Goal: Information Seeking & Learning: Understand process/instructions

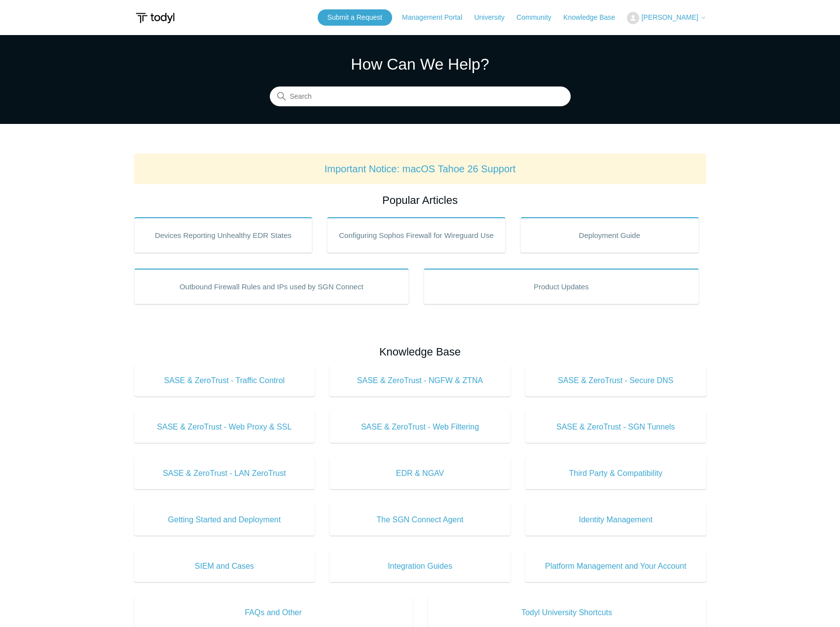
click at [747, 182] on main "Todyl Support Center How Can We Help? Search Important Notice: macOS Tahoe 26 S…" at bounding box center [420, 462] width 840 height 854
click at [383, 97] on input "Search" at bounding box center [420, 97] width 301 height 20
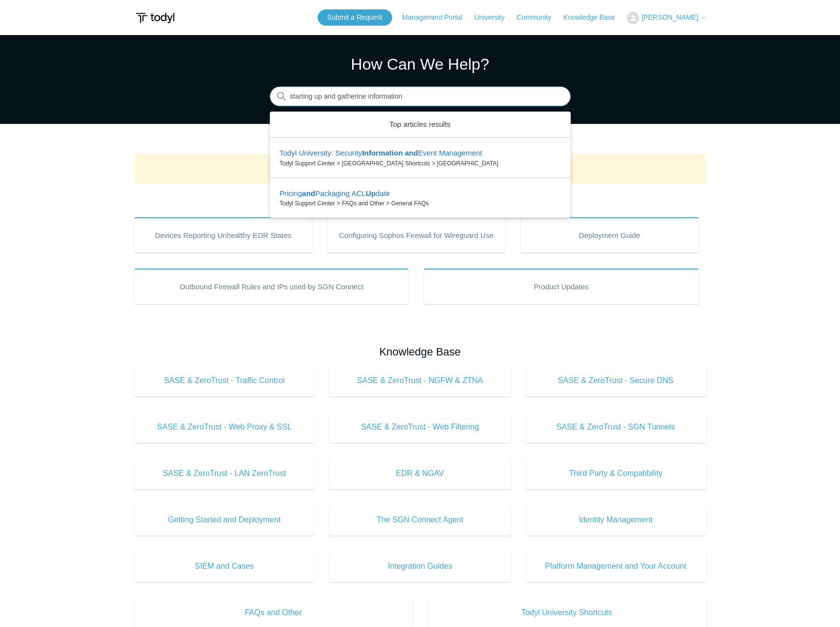
type input "starting up and gatherine information"
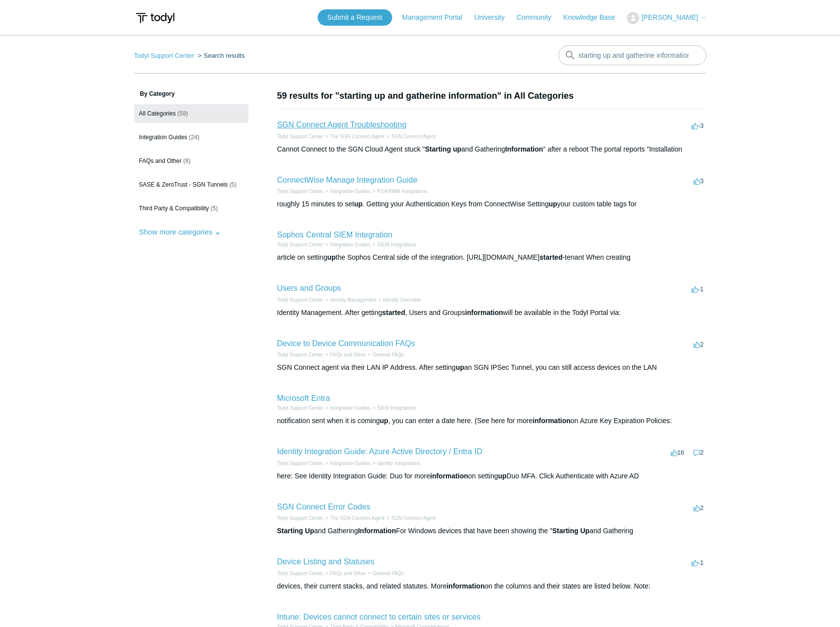
click at [374, 126] on link "SGN Connect Agent Troubleshooting" at bounding box center [341, 124] width 129 height 8
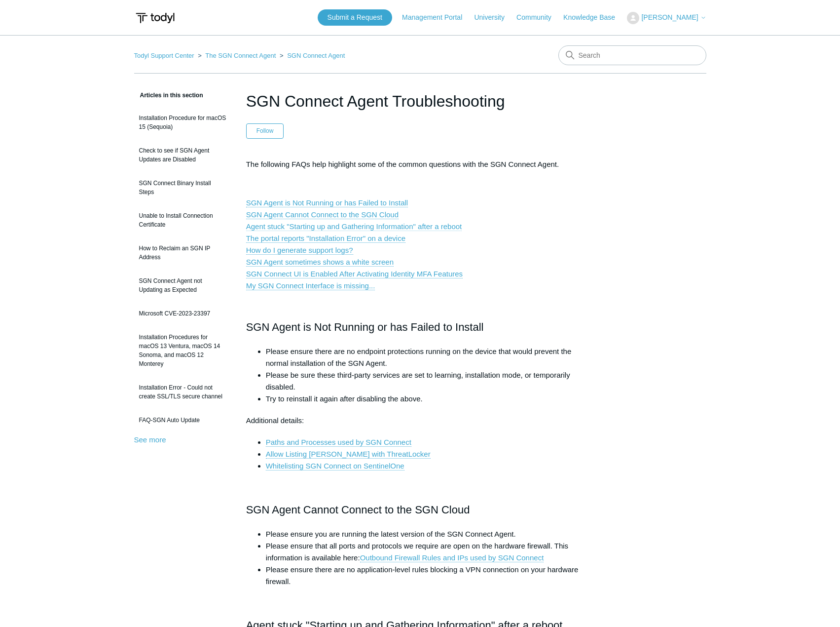
click at [373, 225] on link "Agent stuck "Starting up and Gathering Information" after a reboot" at bounding box center [354, 226] width 216 height 9
click at [361, 216] on link "SGN Agent Cannot Connect to the SGN Cloud" at bounding box center [322, 214] width 153 height 9
click at [596, 53] on input "Search" at bounding box center [633, 55] width 148 height 20
click at [167, 52] on link "Todyl Support Center" at bounding box center [164, 55] width 60 height 7
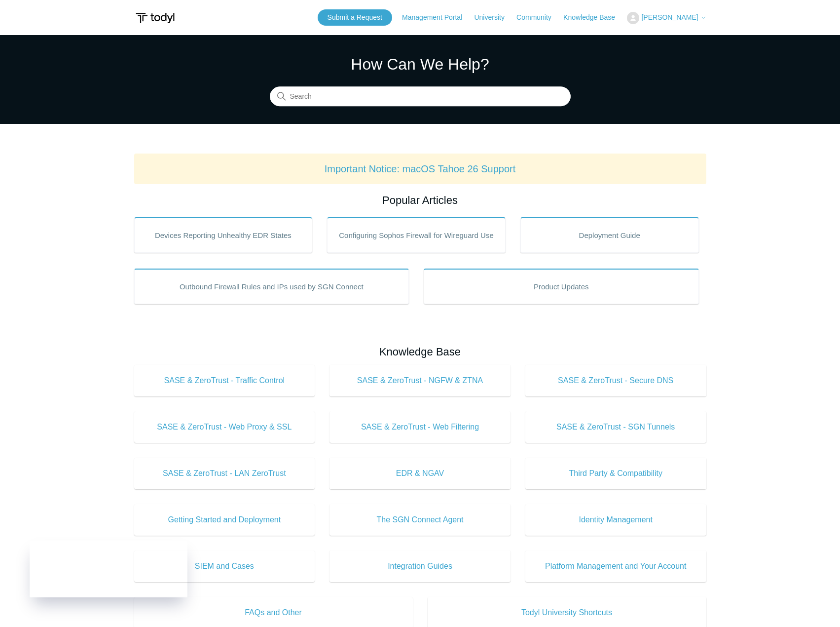
click at [764, 279] on main "Todyl Support Center How Can We Help? Search Important Notice: macOS Tahoe 26 S…" at bounding box center [420, 462] width 840 height 854
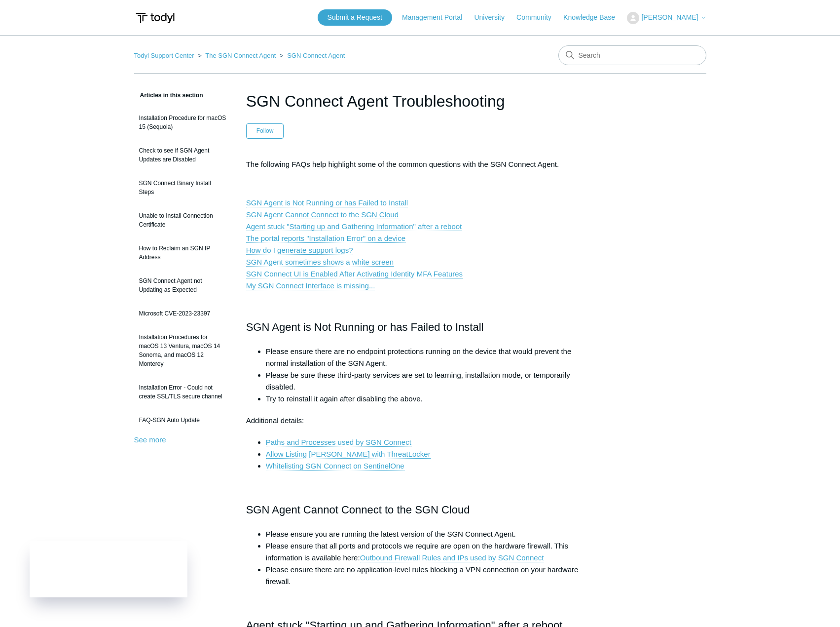
click at [304, 225] on link "Agent stuck "Starting up and Gathering Information" after a reboot" at bounding box center [354, 226] width 216 height 9
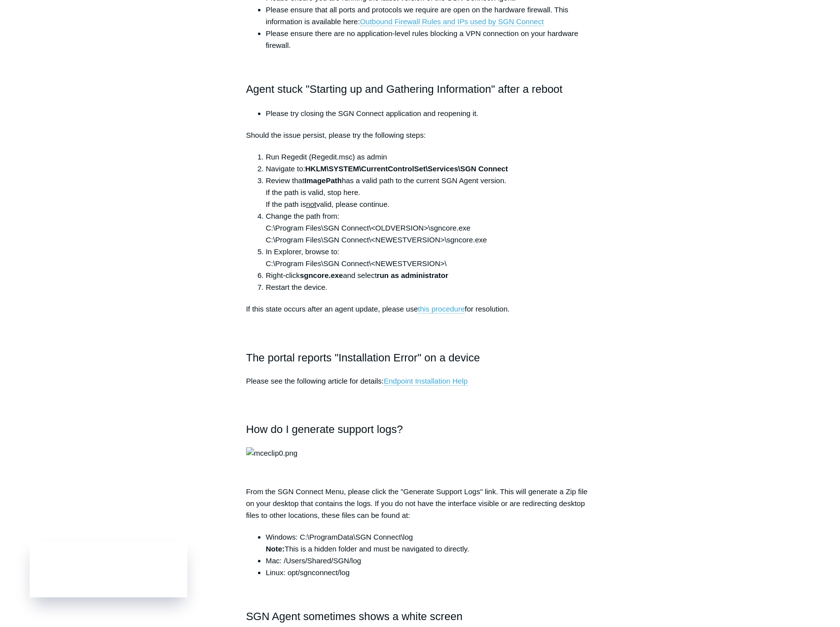
scroll to position [518, 0]
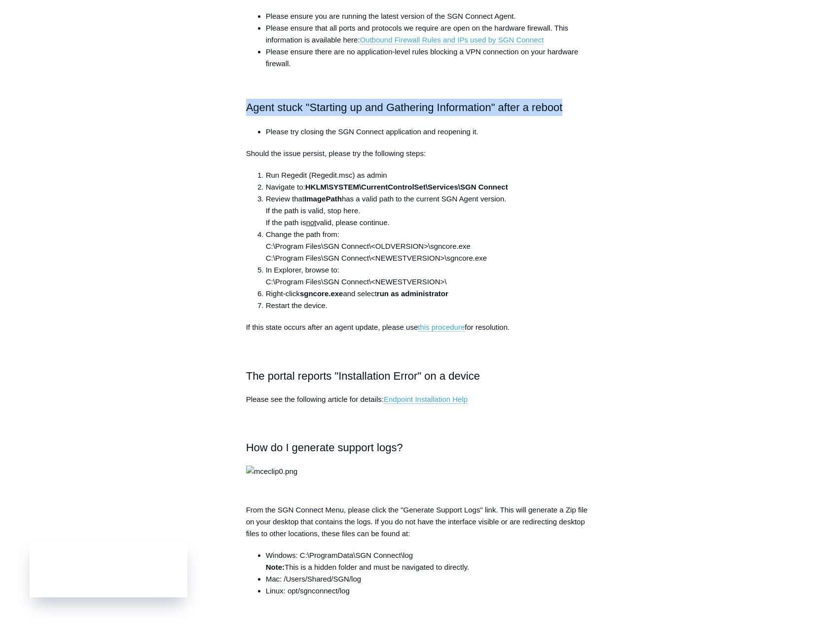
drag, startPoint x: 246, startPoint y: 108, endPoint x: 575, endPoint y: 106, distance: 328.7
click at [575, 106] on h2 "Agent stuck "Starting up and Gathering Information" after a reboot" at bounding box center [420, 107] width 348 height 17
copy h2 "Agent stuck "Starting up and Gathering Information" after a reboot"
drag, startPoint x: 267, startPoint y: 129, endPoint x: 524, endPoint y: 319, distance: 319.0
click at [524, 319] on div "The following FAQs help highlight some of the common questions with the SGN Con…" at bounding box center [420, 320] width 348 height 1358
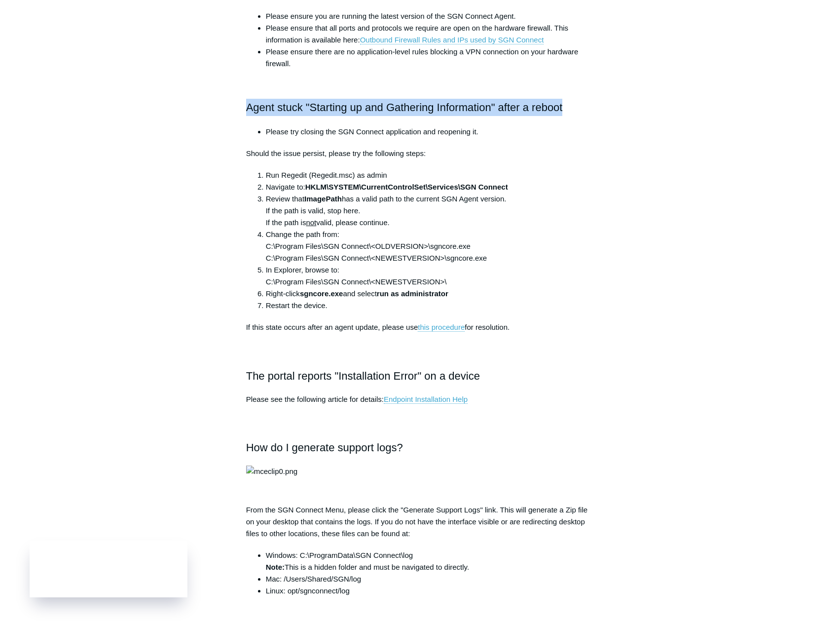
copy div "Please try closing the SGN Connect application and reopening it. Should the iss…"
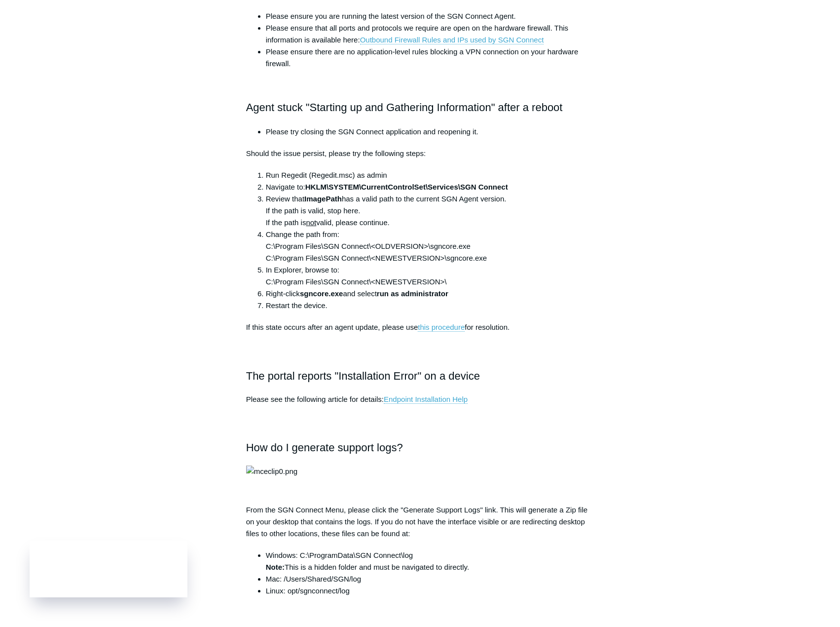
click at [441, 341] on h2 at bounding box center [420, 349] width 348 height 17
click at [652, 325] on div "Articles in this section Installation Procedure for macOS 15 (Sequoia) Check to…" at bounding box center [420, 448] width 573 height 1752
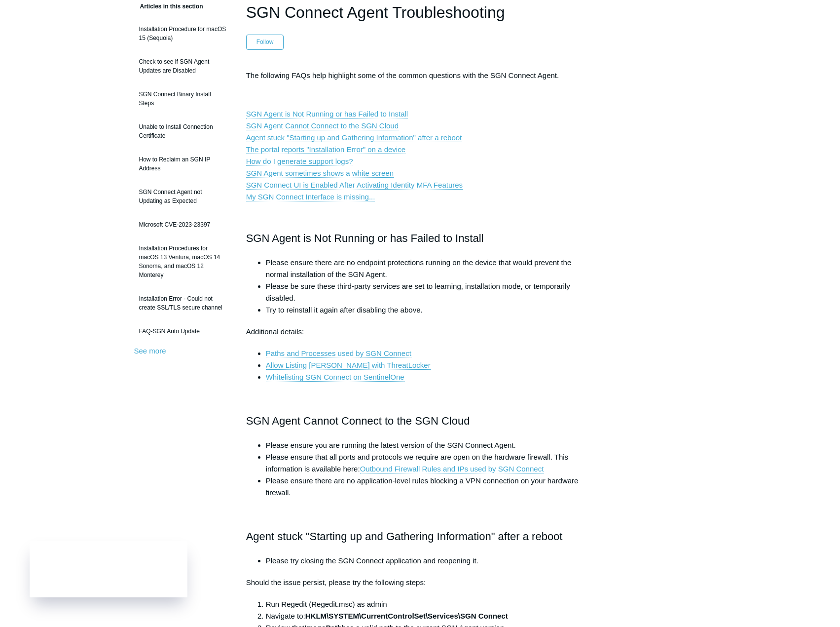
scroll to position [0, 0]
